Goal: Information Seeking & Learning: Learn about a topic

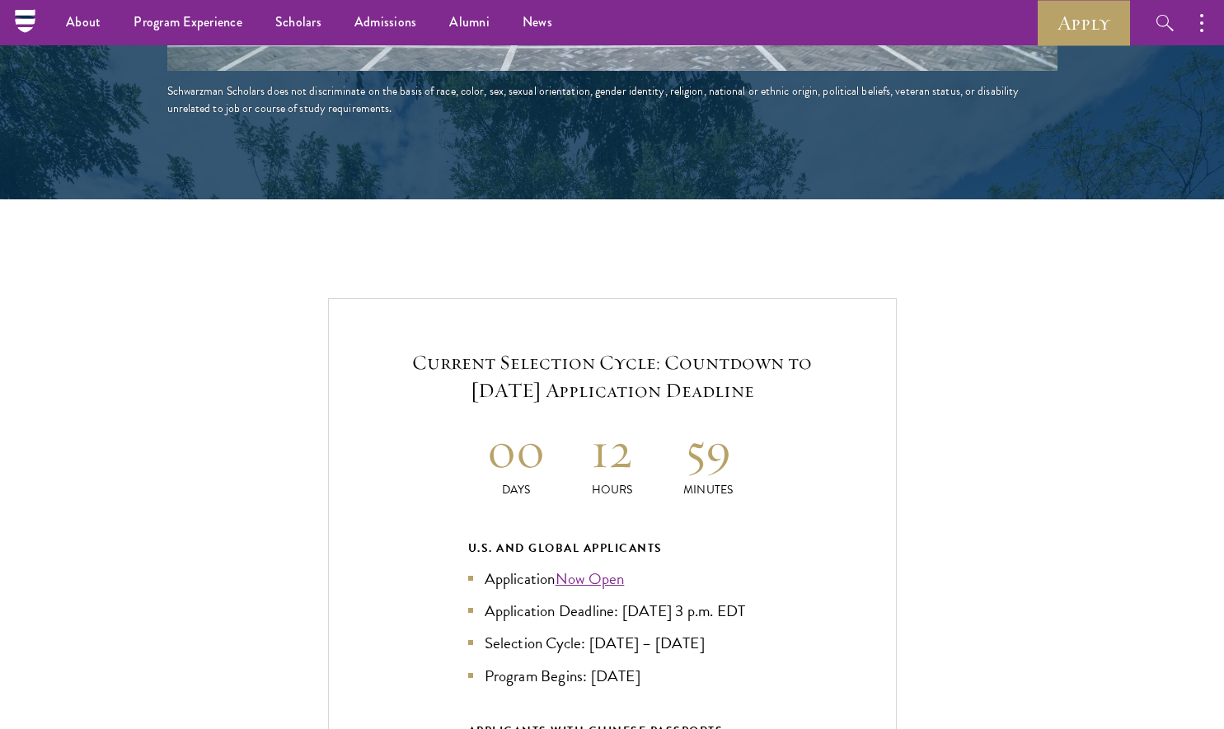
scroll to position [3343, 0]
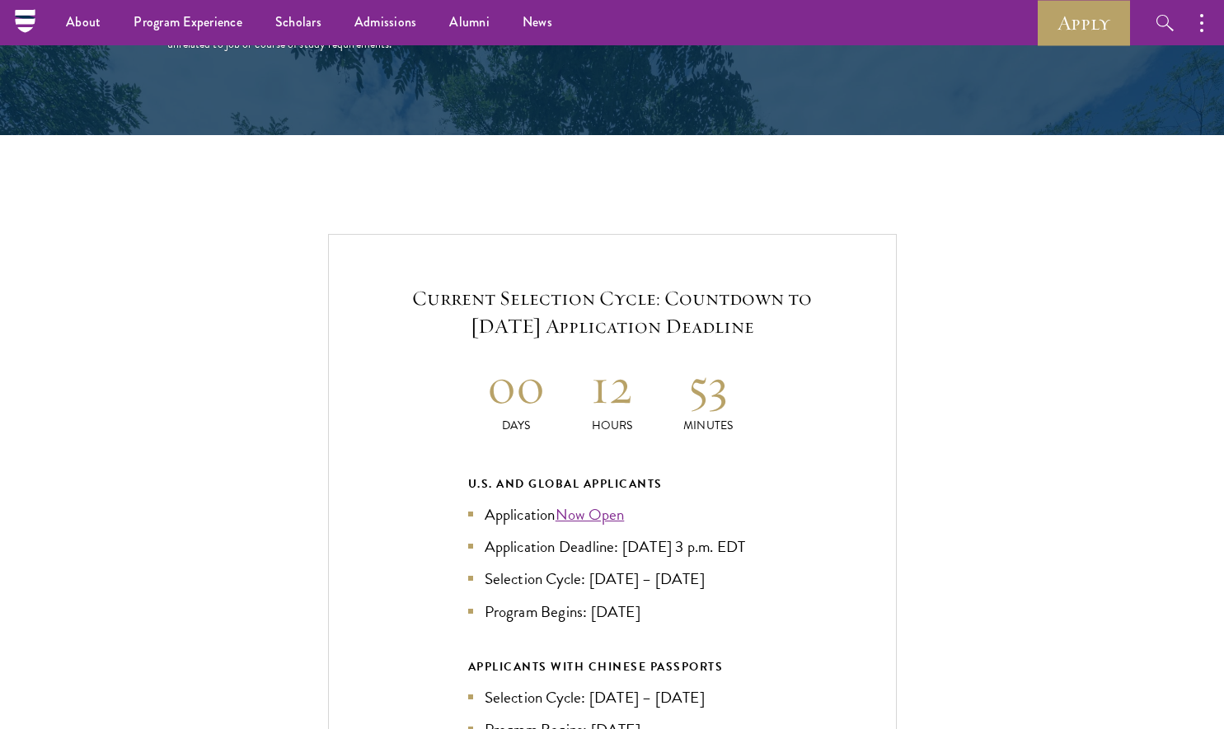
scroll to position [3343, 0]
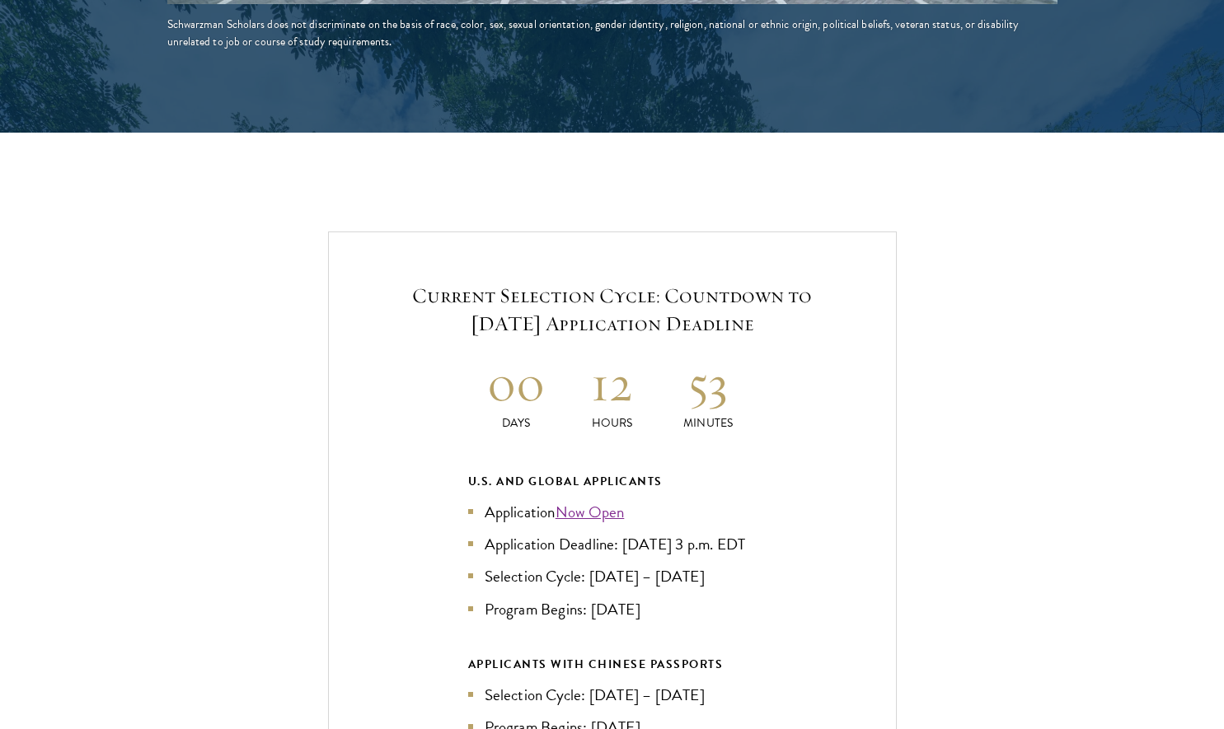
click at [952, 381] on div "Current Selection Cycle: Countdown to September 10, 2025 Application Deadline 0…" at bounding box center [611, 582] width 1059 height 701
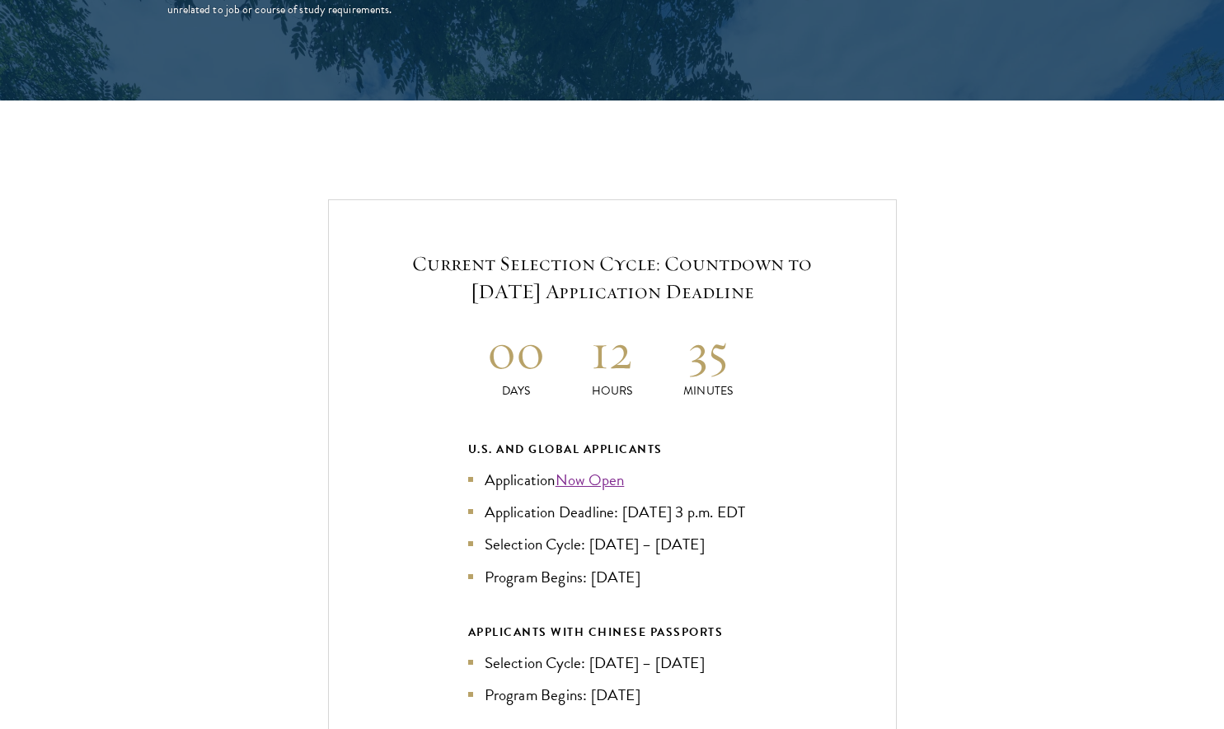
scroll to position [3411, 0]
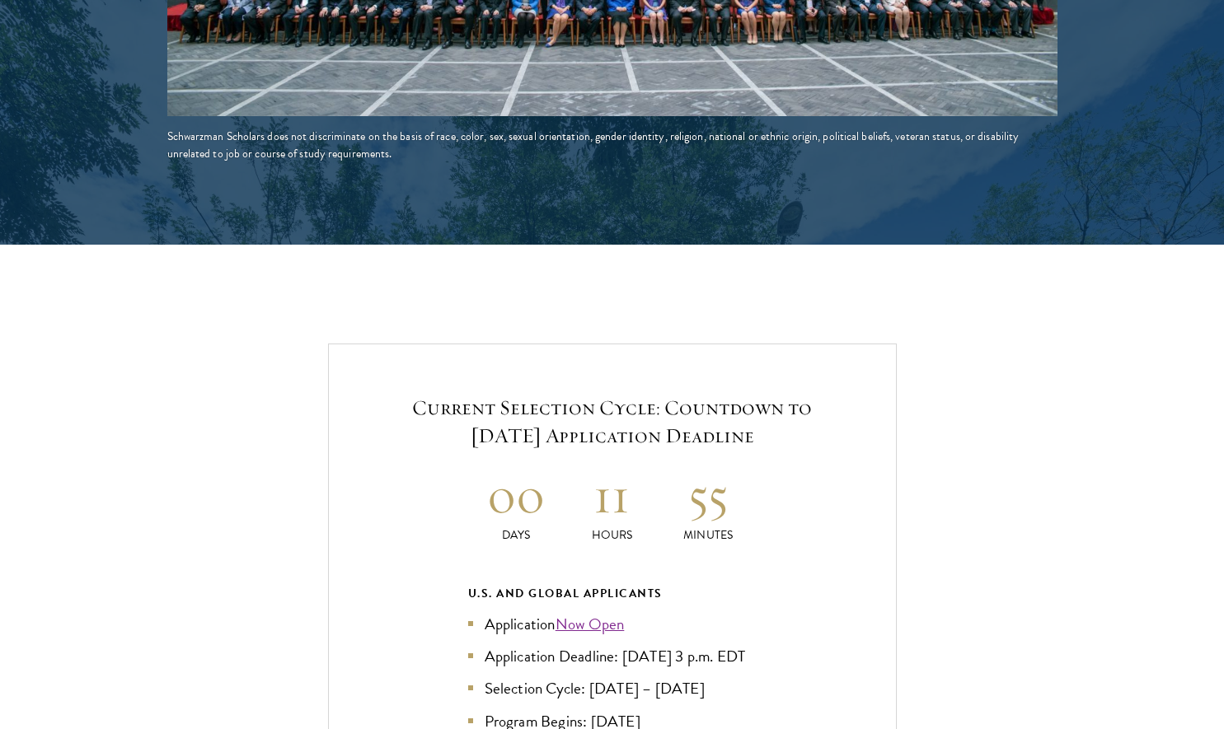
scroll to position [3365, 0]
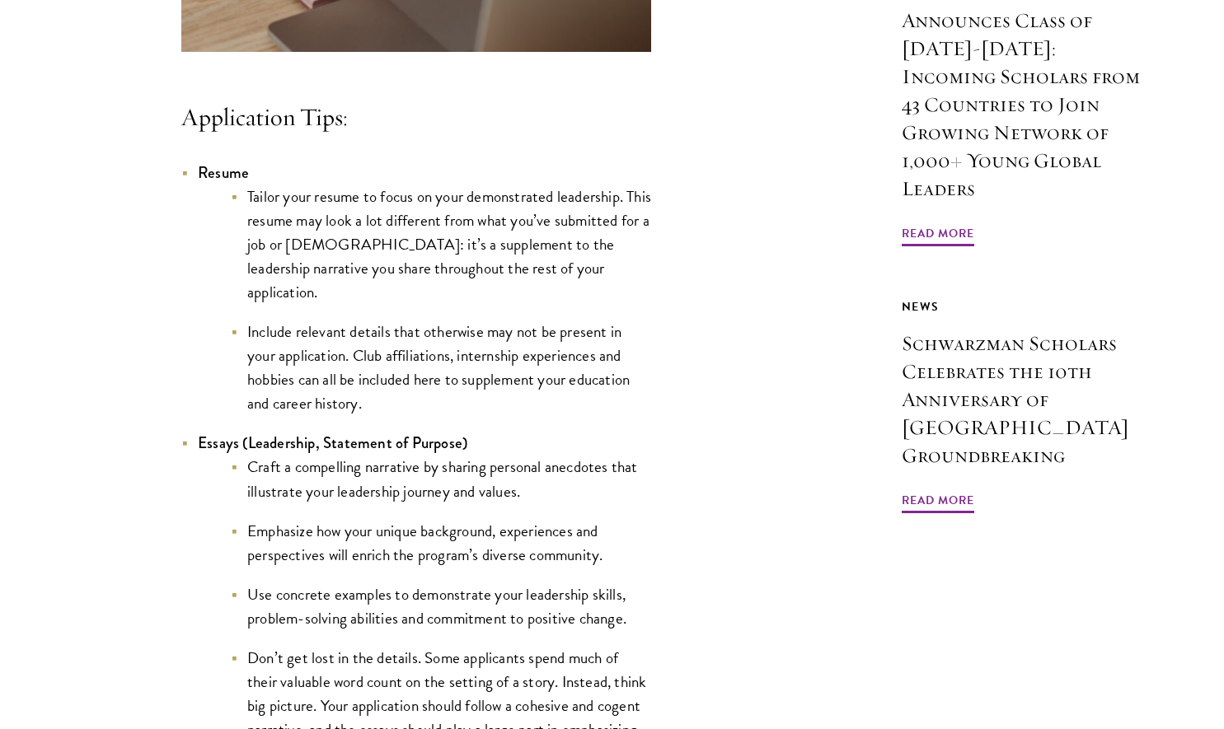
scroll to position [1411, 0]
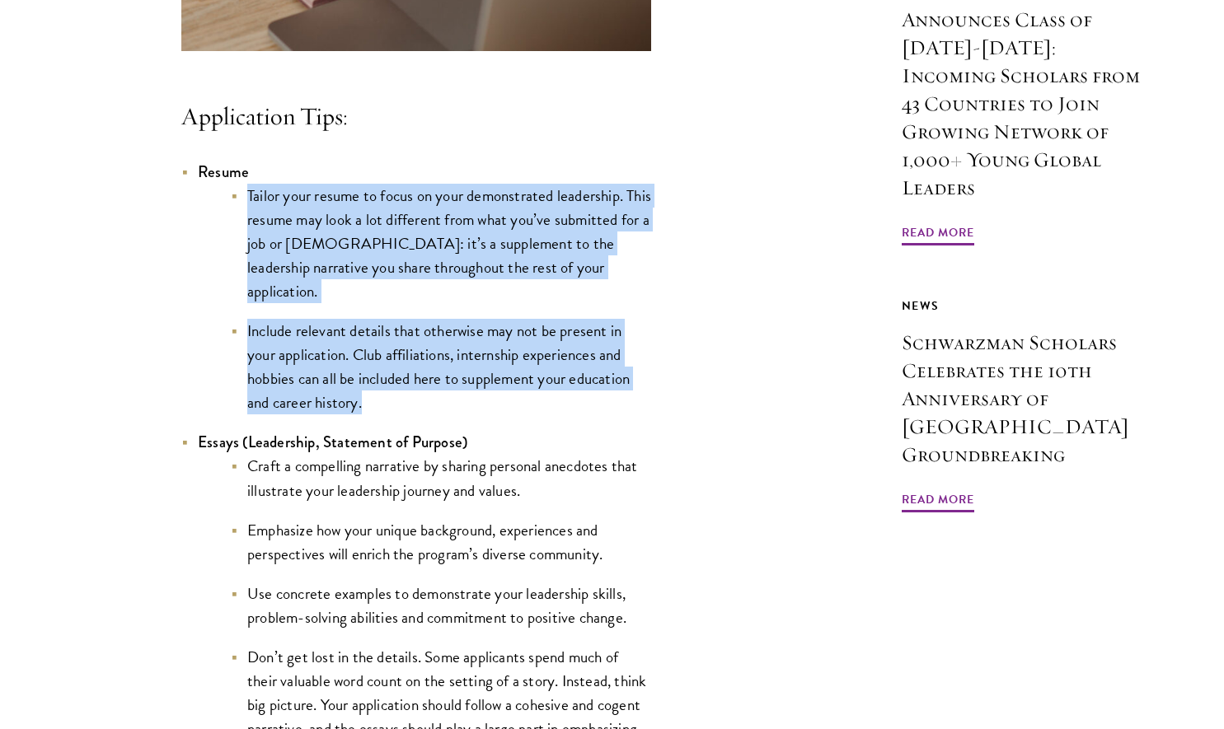
drag, startPoint x: 239, startPoint y: 215, endPoint x: 427, endPoint y: 398, distance: 262.2
click at [427, 398] on ul "Tailor your resume to focus on your demonstrated leadership. This resume may lo…" at bounding box center [424, 300] width 453 height 232
copy ul "Tailor your resume to focus on your demonstrated leadership. This resume may lo…"
